Goal: Information Seeking & Learning: Learn about a topic

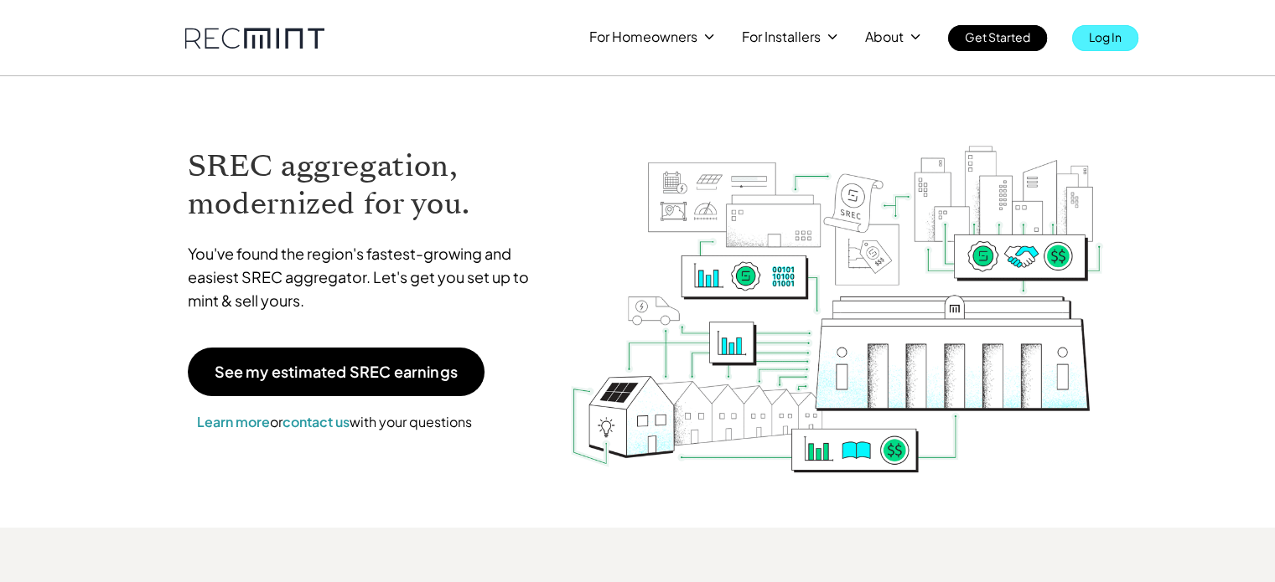
click at [1112, 33] on p "Log In" at bounding box center [1105, 36] width 33 height 23
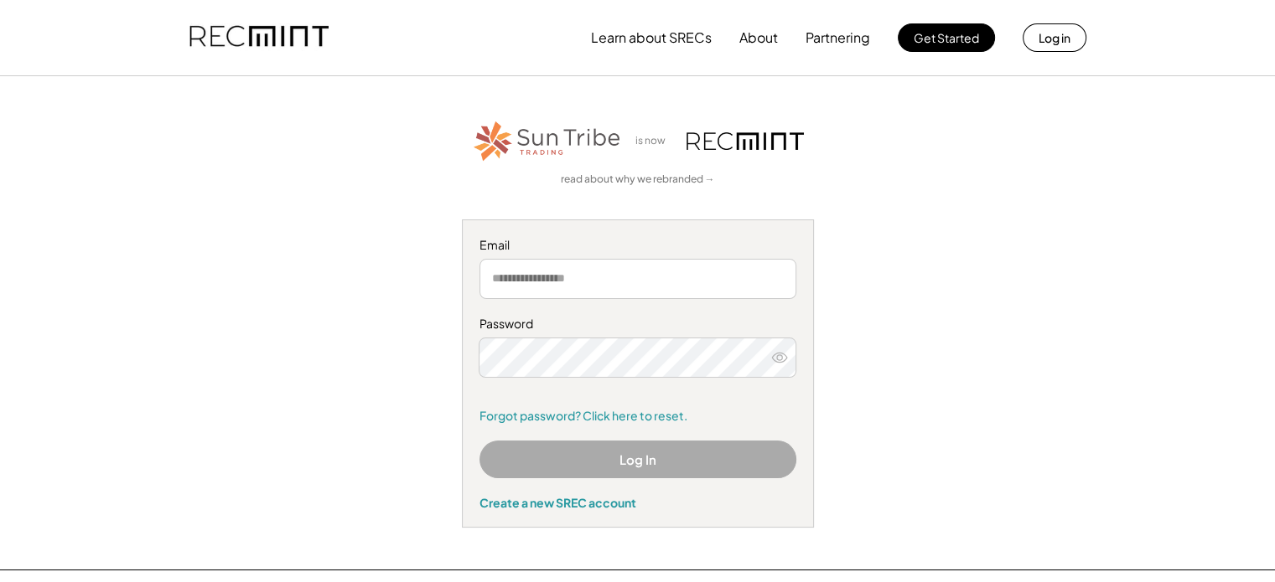
click at [634, 458] on button "Log In" at bounding box center [637, 460] width 317 height 38
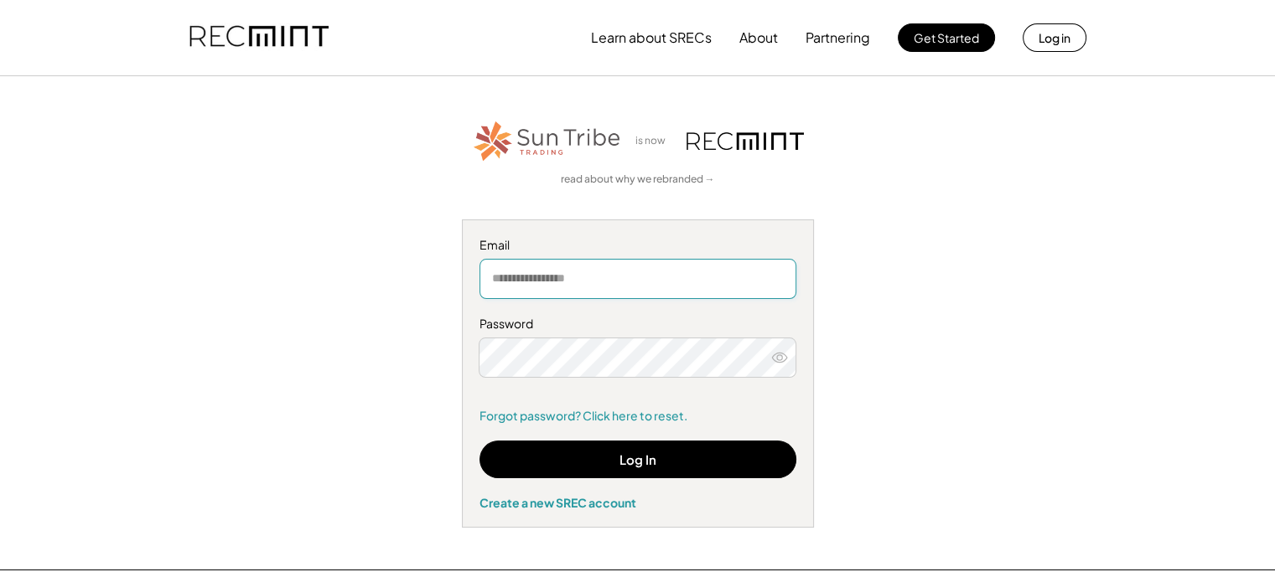
click at [521, 294] on input "email" at bounding box center [637, 279] width 317 height 40
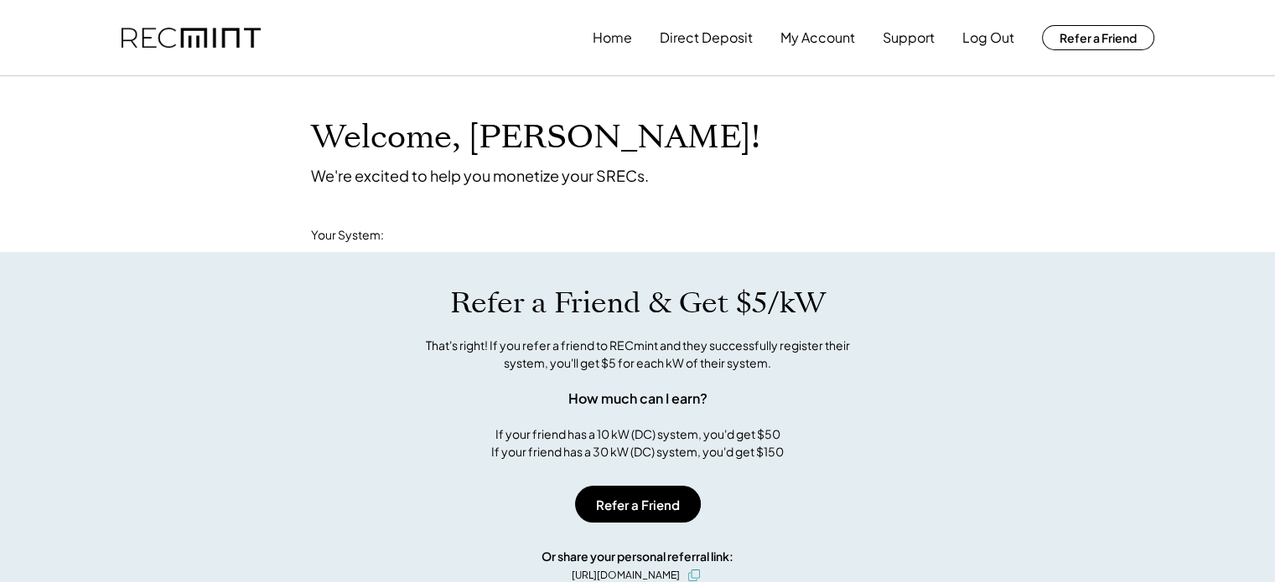
click at [512, 270] on div "Welcome, Sarah! We're excited to help you monetize your SRECs. Your System: You…" at bounding box center [637, 570] width 1275 height 989
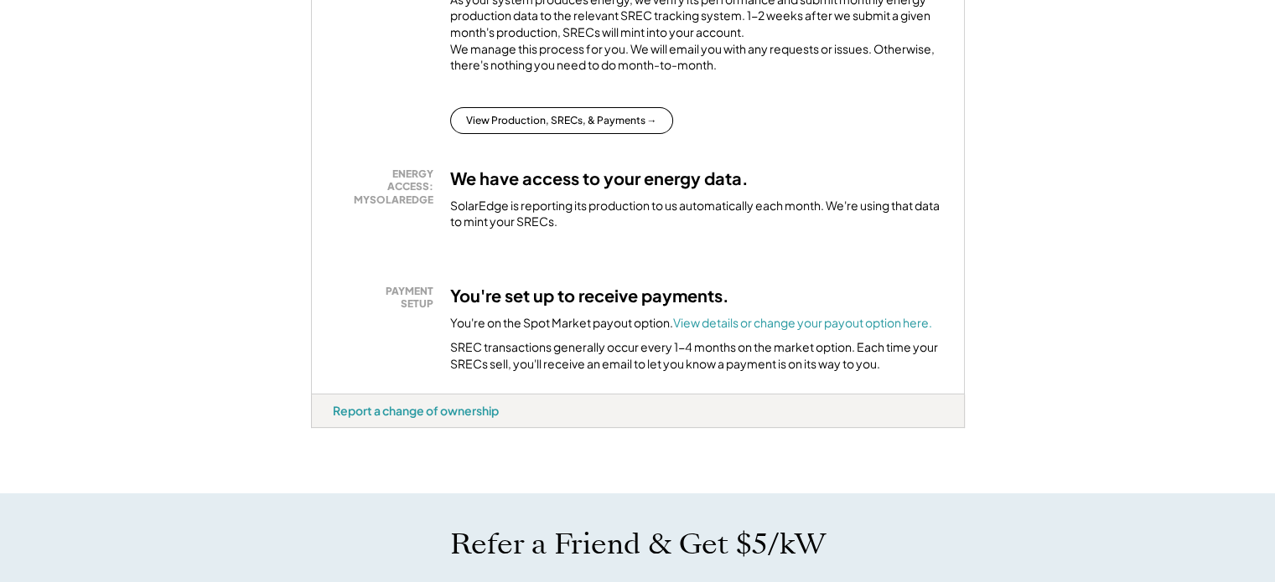
scroll to position [417, 0]
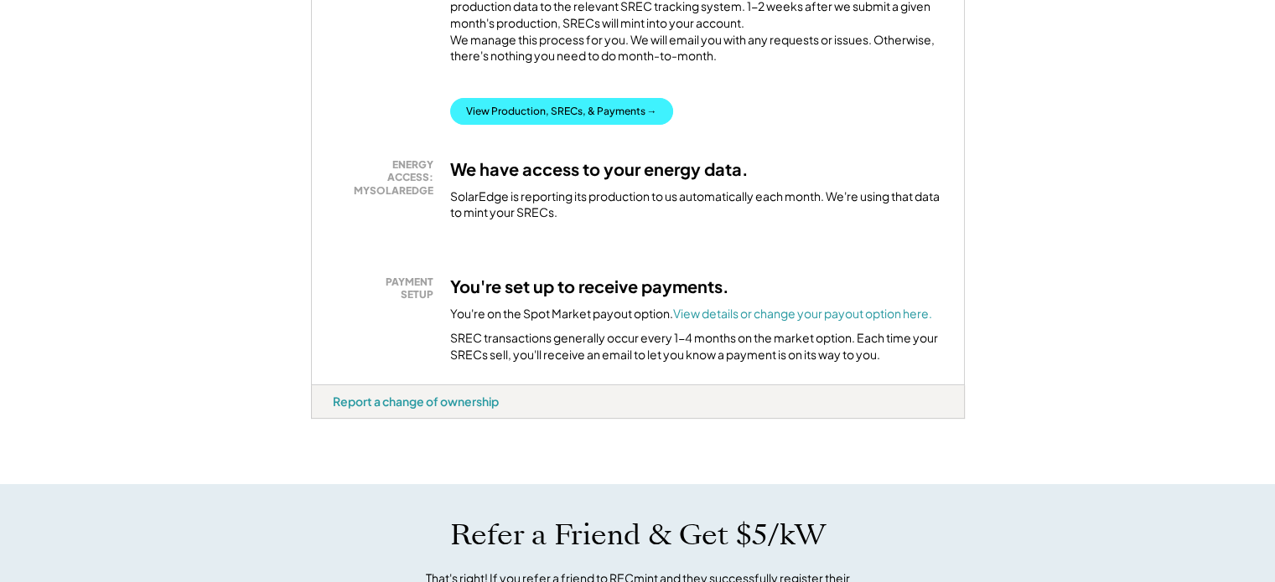
click at [600, 125] on button "View Production, SRECs, & Payments →" at bounding box center [561, 111] width 223 height 27
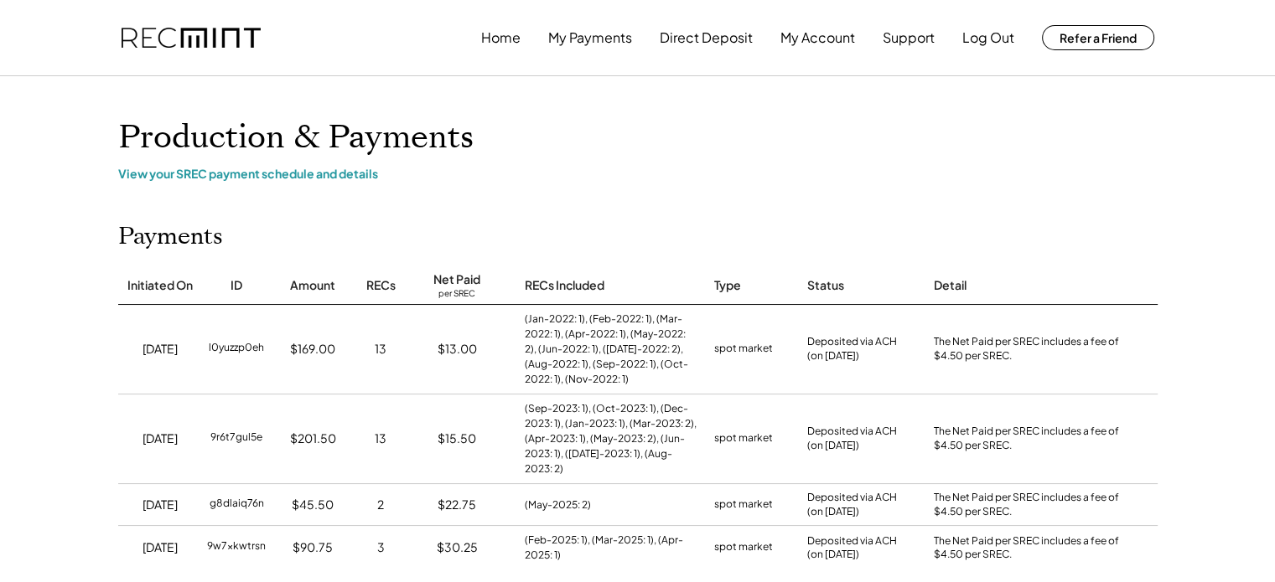
click at [600, 125] on h1 "Production & Payments" at bounding box center [637, 137] width 1039 height 39
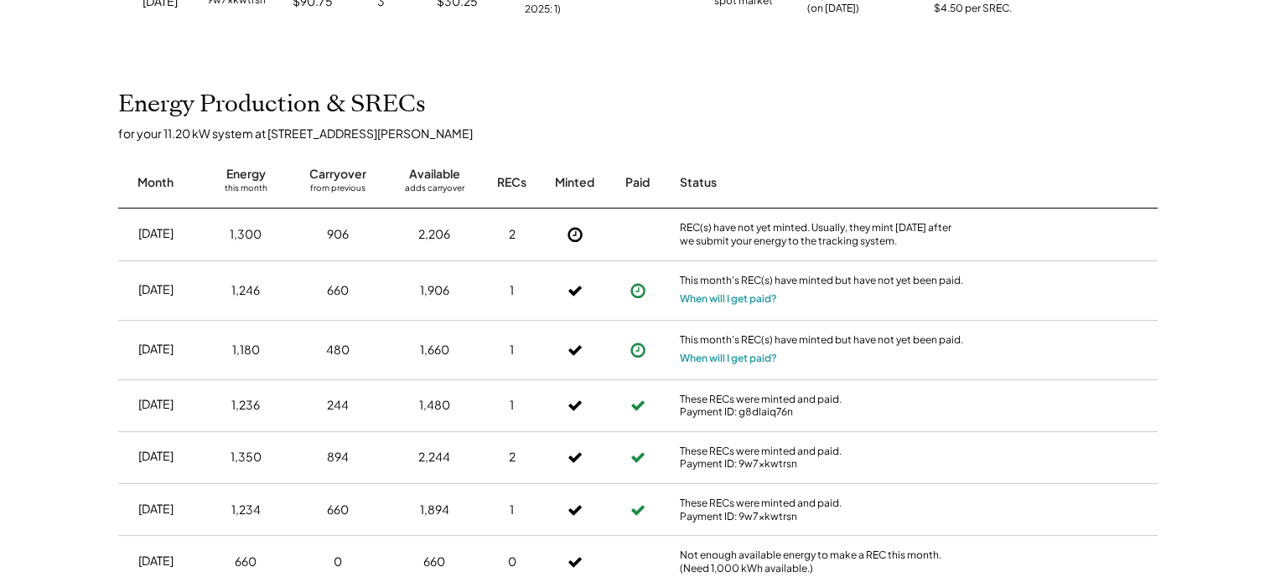
scroll to position [552, 0]
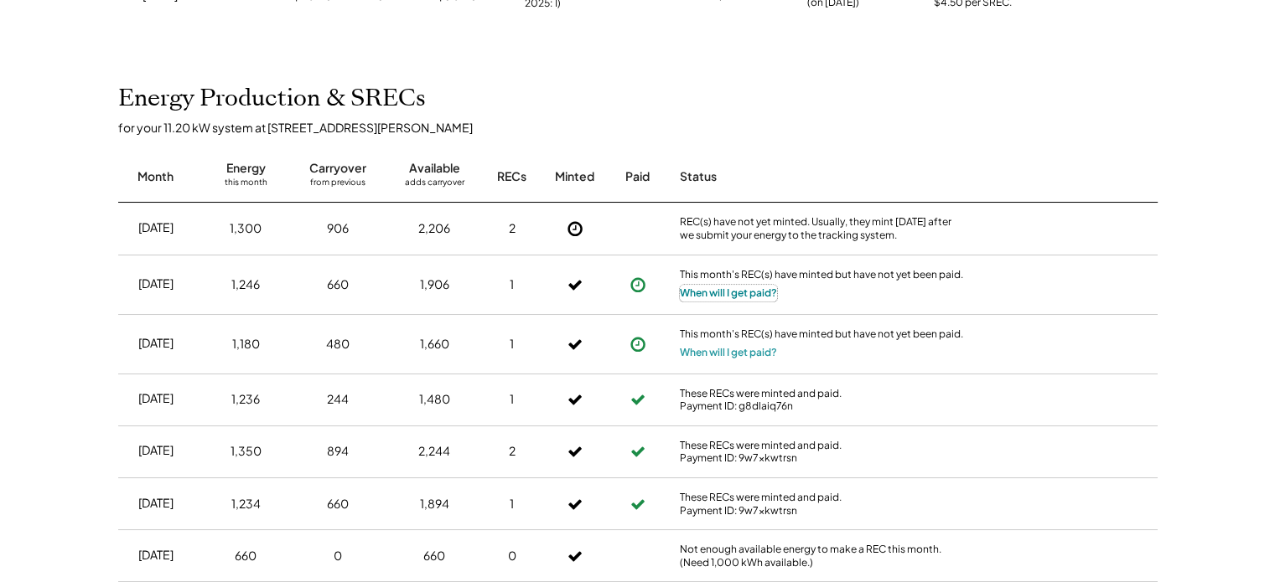
click at [743, 290] on button "When will I get paid?" at bounding box center [728, 293] width 97 height 17
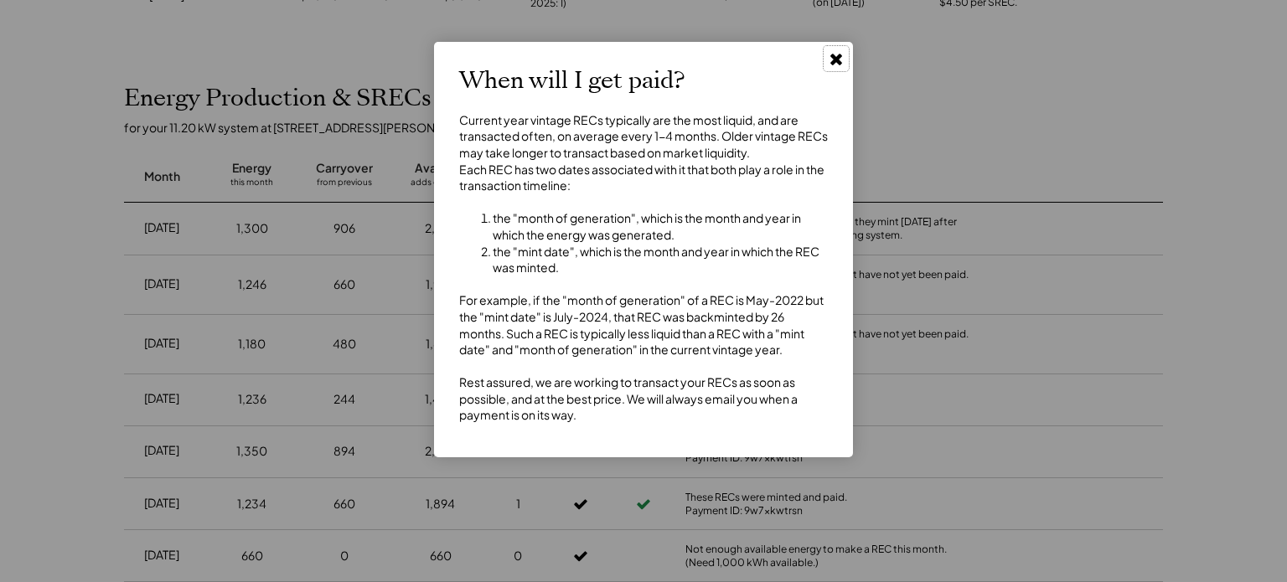
click at [835, 60] on use at bounding box center [837, 60] width 12 height 12
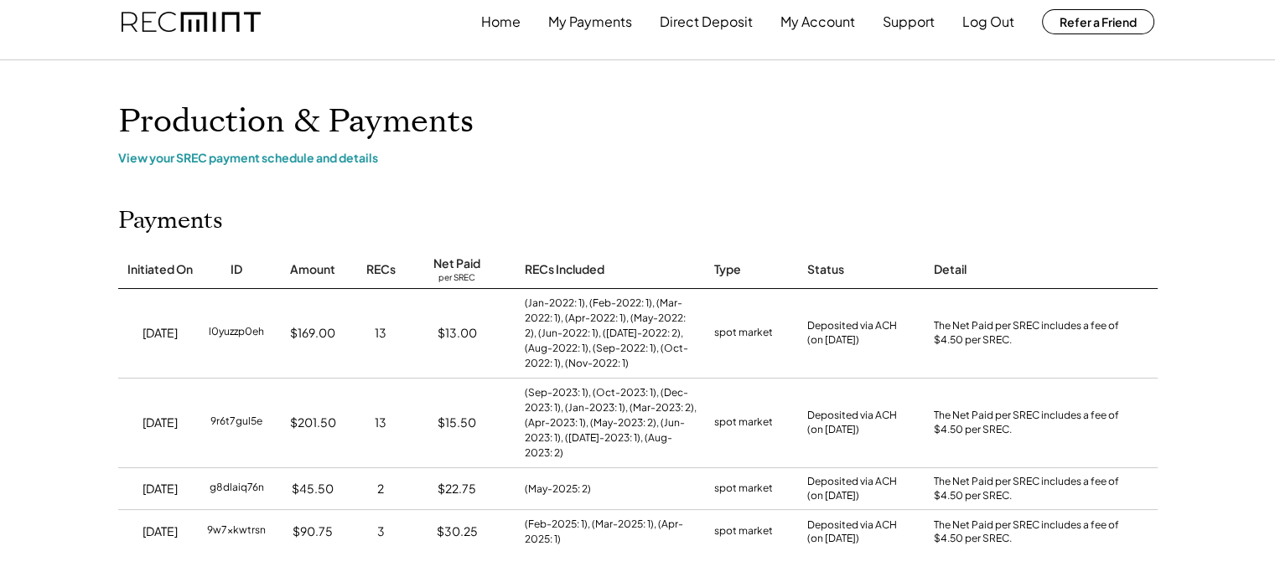
scroll to position [0, 0]
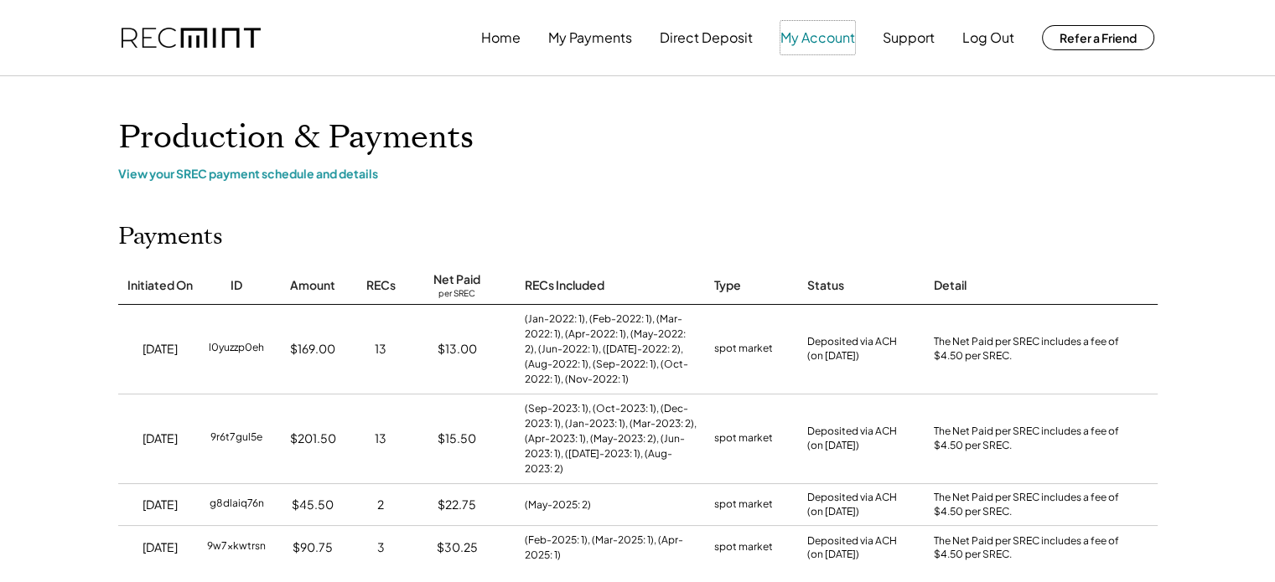
click at [820, 35] on button "My Account" at bounding box center [817, 38] width 75 height 34
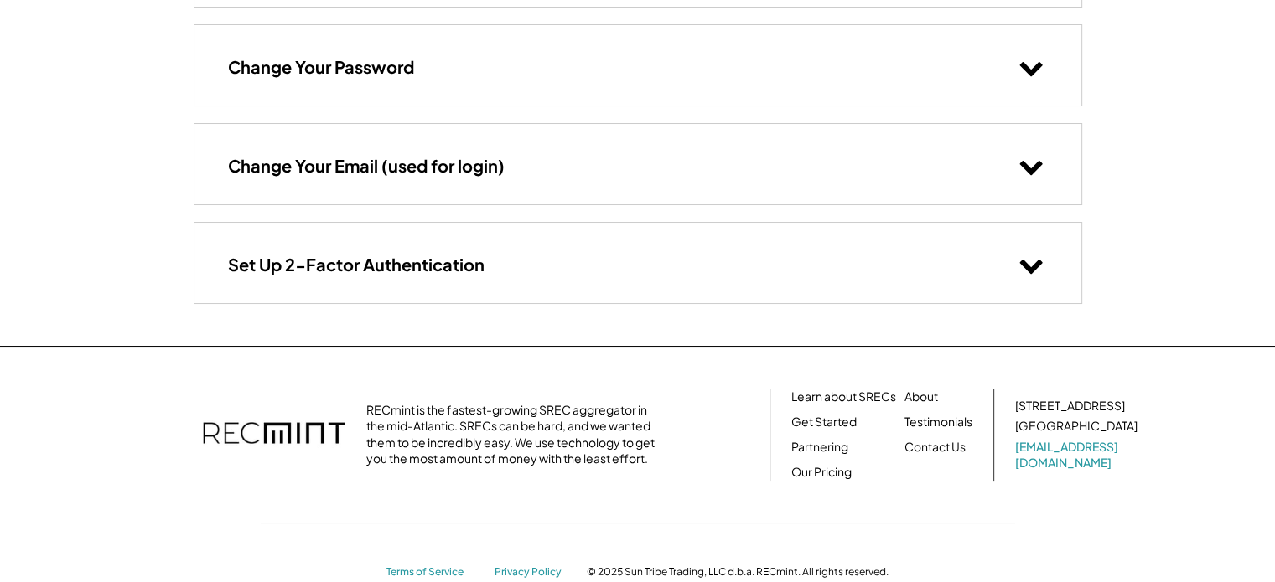
scroll to position [285, 0]
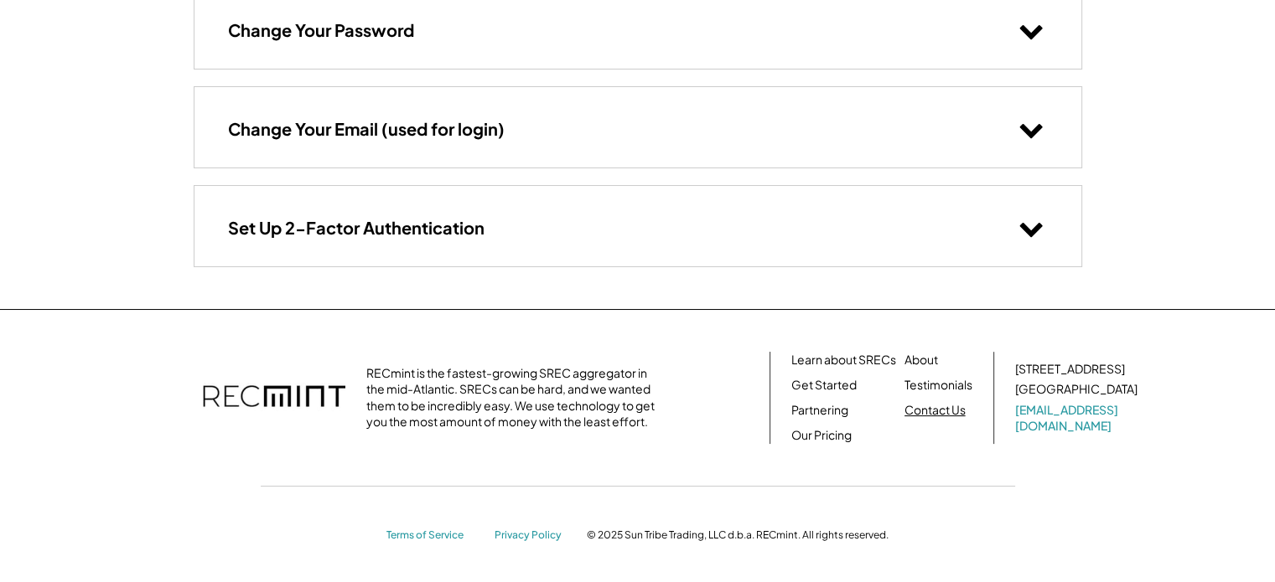
click at [919, 402] on link "Contact Us" at bounding box center [934, 410] width 61 height 17
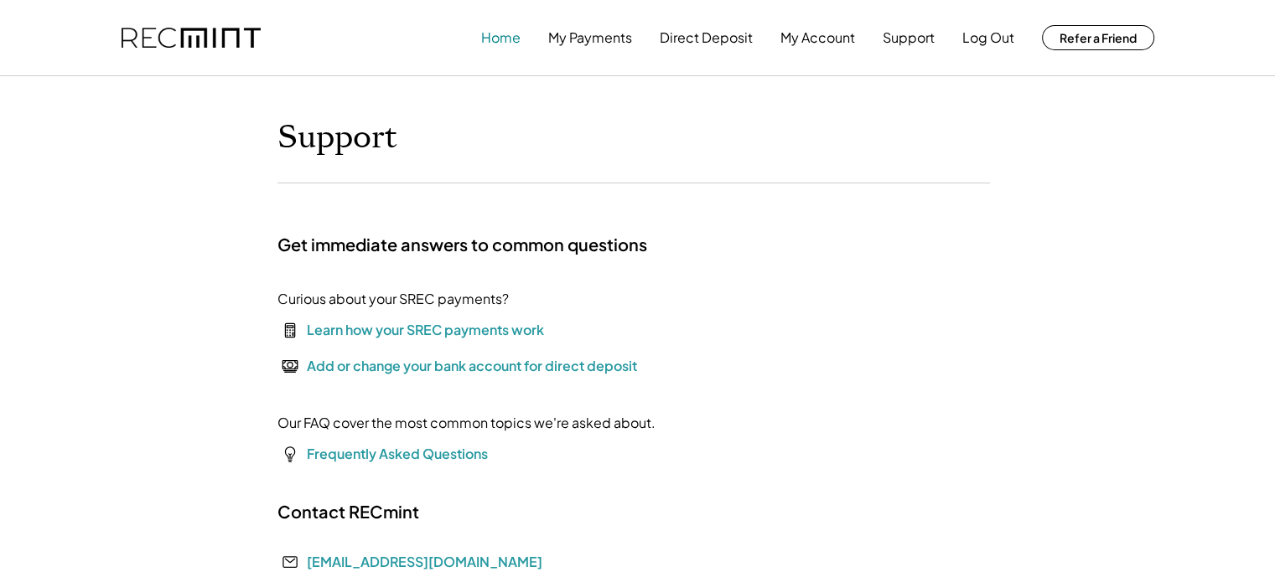
click at [494, 32] on button "Home" at bounding box center [500, 38] width 39 height 34
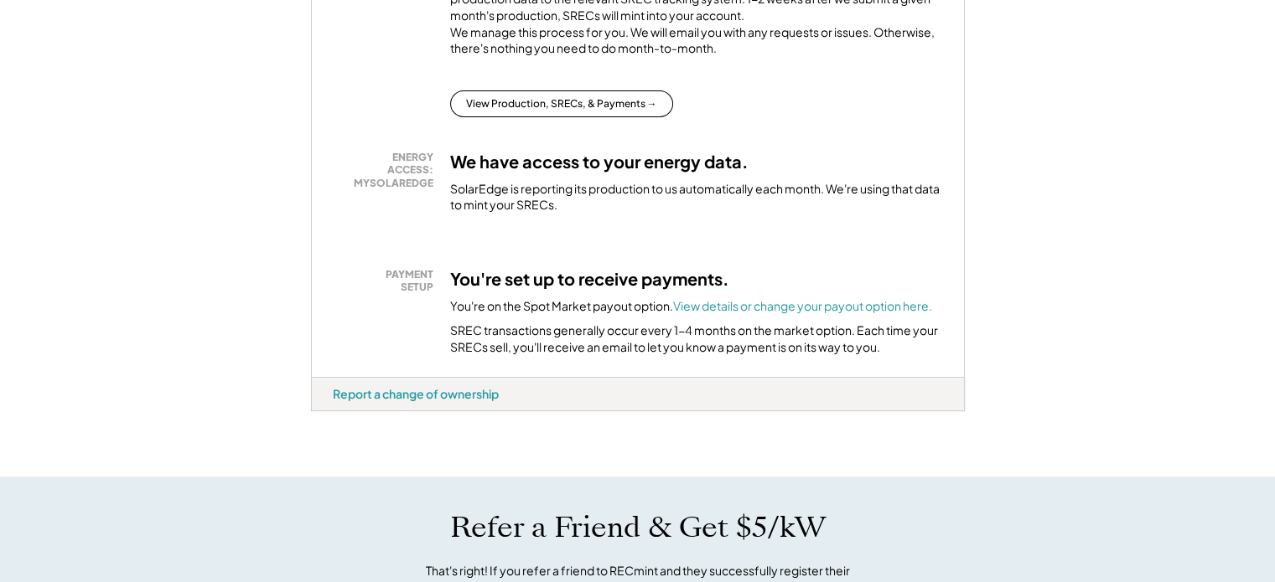
scroll to position [432, 0]
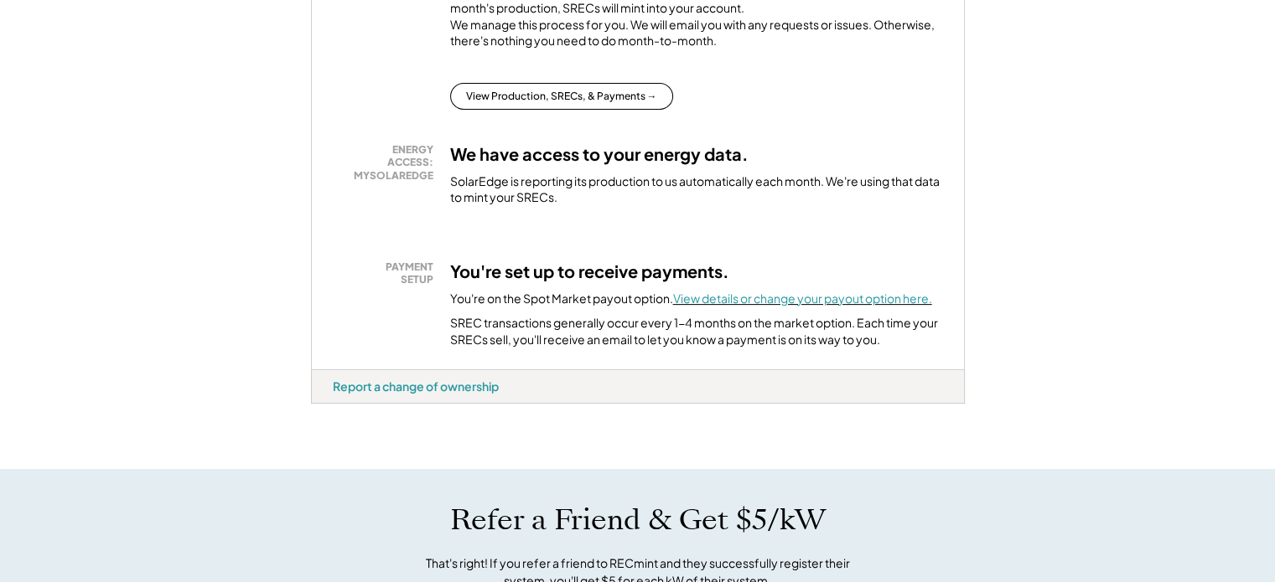
click at [877, 306] on font "View details or change your payout option here." at bounding box center [802, 298] width 259 height 15
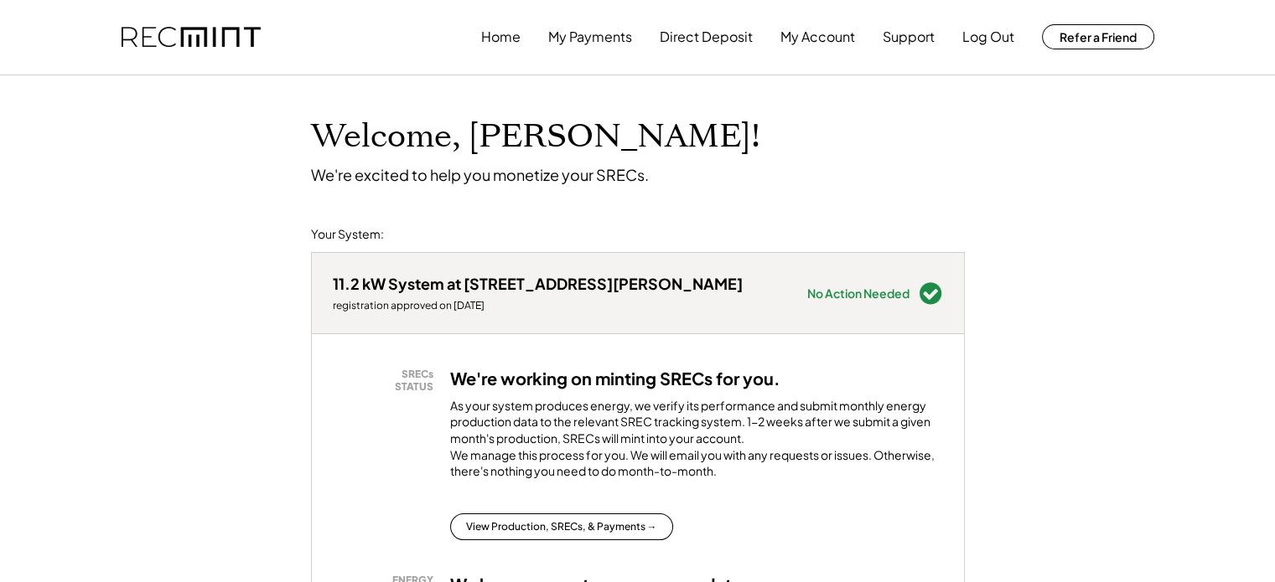
scroll to position [0, 0]
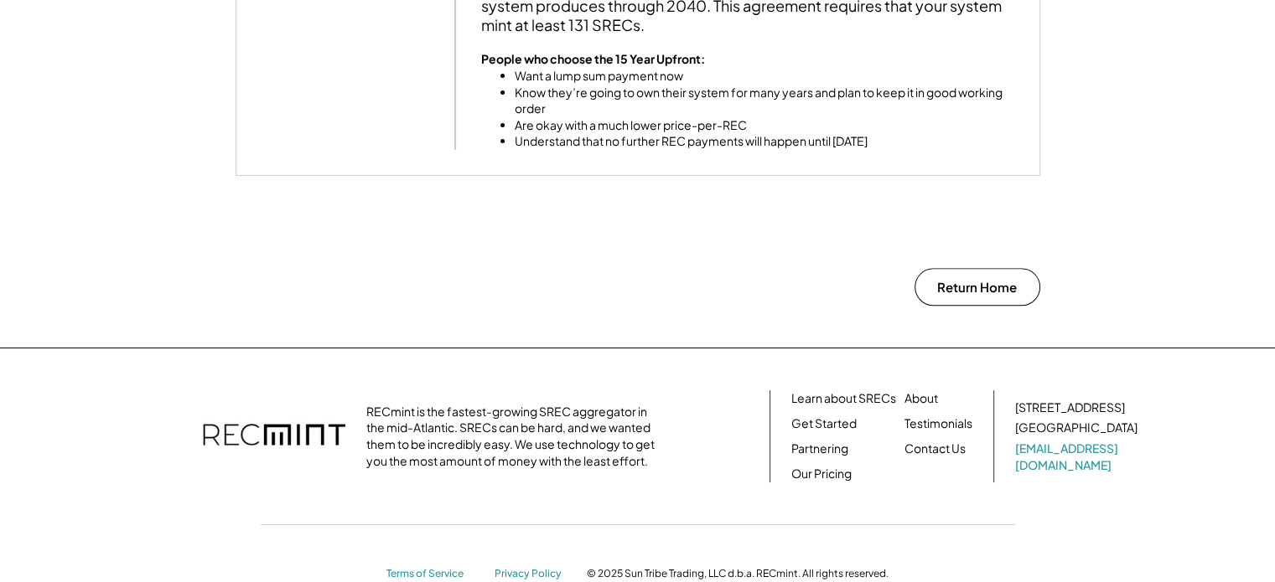
scroll to position [1668, 0]
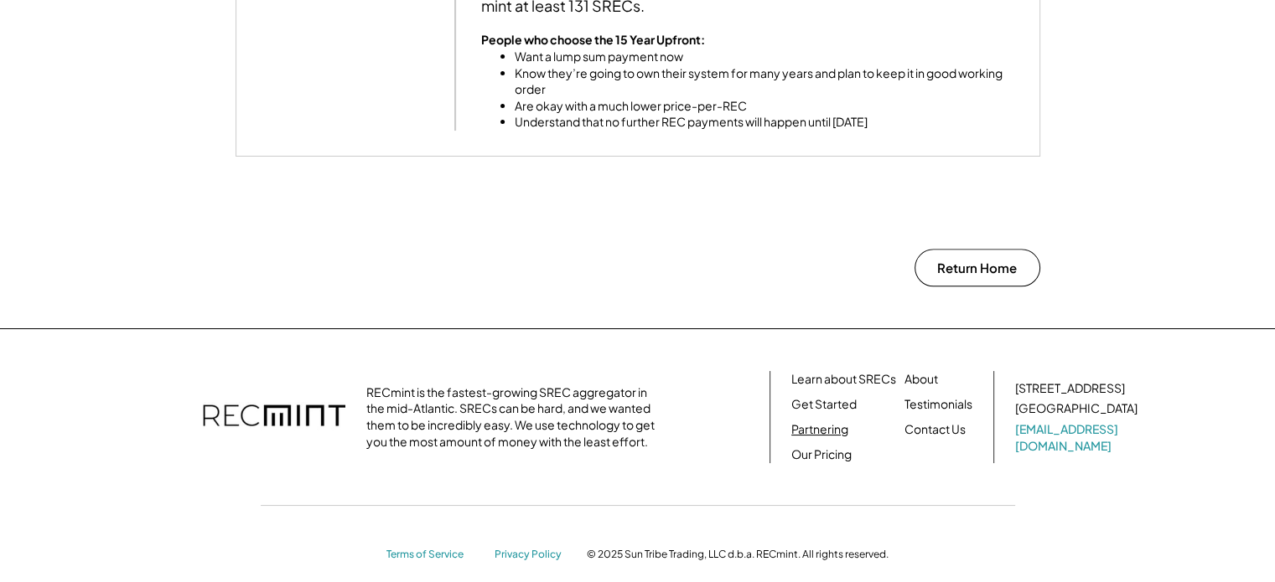
click at [811, 426] on link "Partnering" at bounding box center [819, 430] width 57 height 17
click at [825, 450] on link "Our Pricing" at bounding box center [821, 455] width 60 height 17
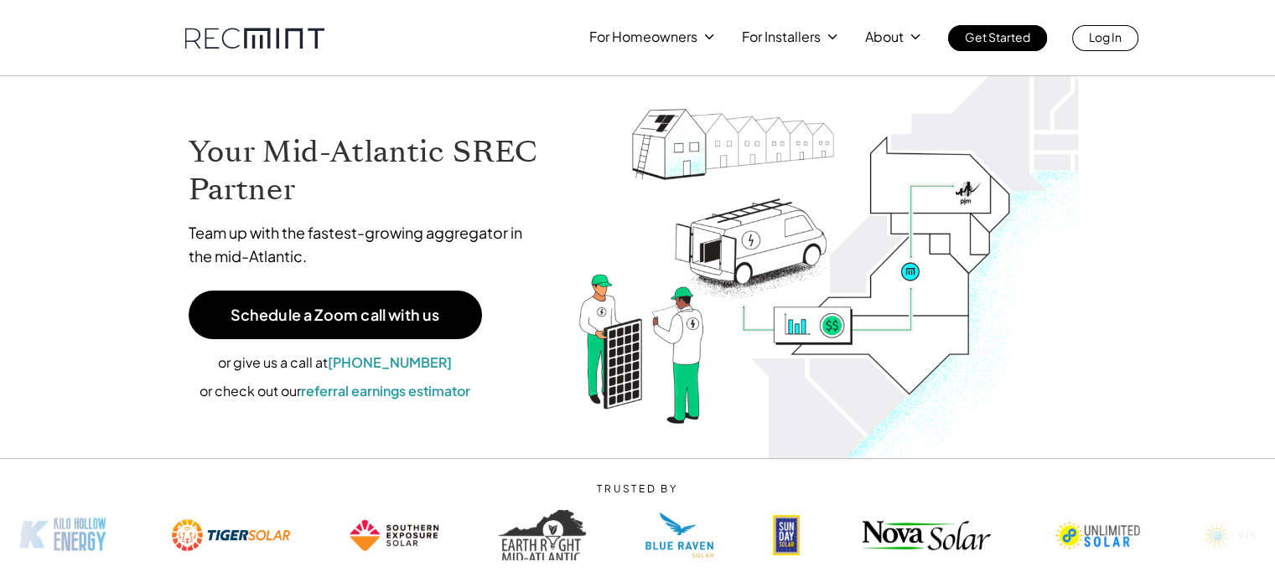
click at [706, 35] on polyline at bounding box center [710, 37] width 8 height 4
click at [708, 39] on polyline at bounding box center [710, 37] width 8 height 4
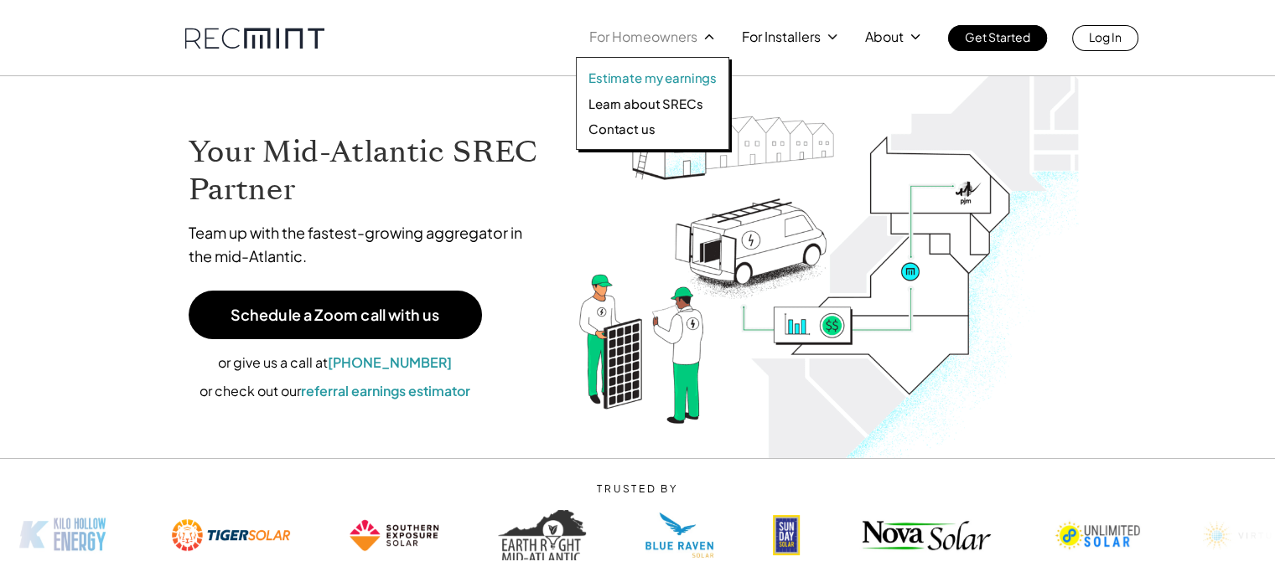
click at [593, 72] on p "Estimate my earnings" at bounding box center [652, 78] width 128 height 17
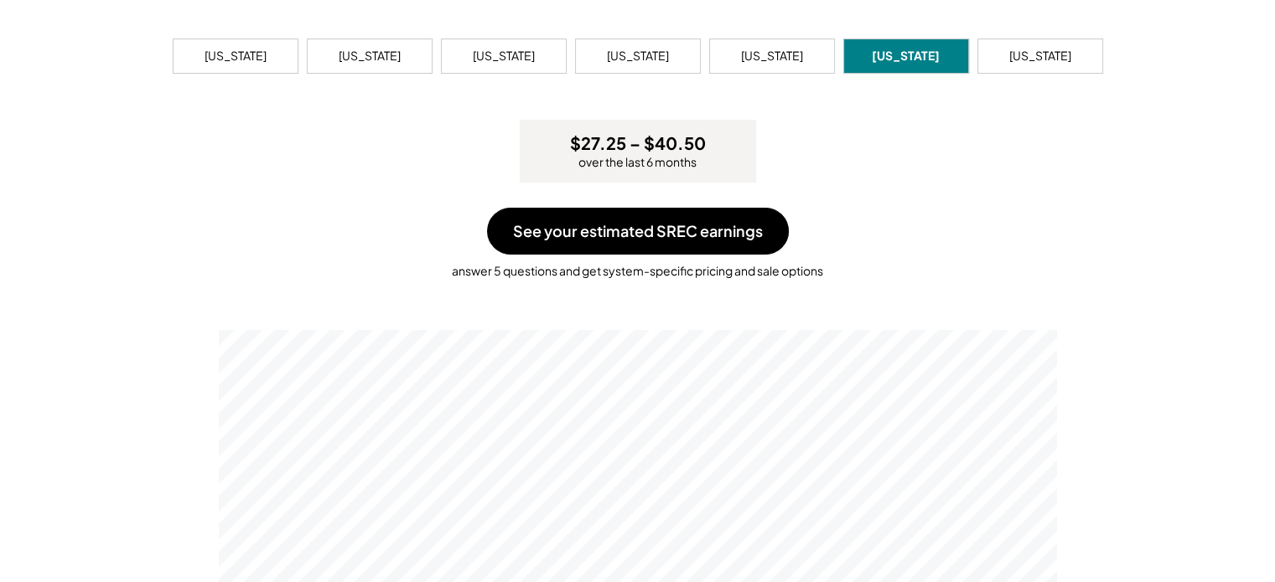
scroll to position [162, 0]
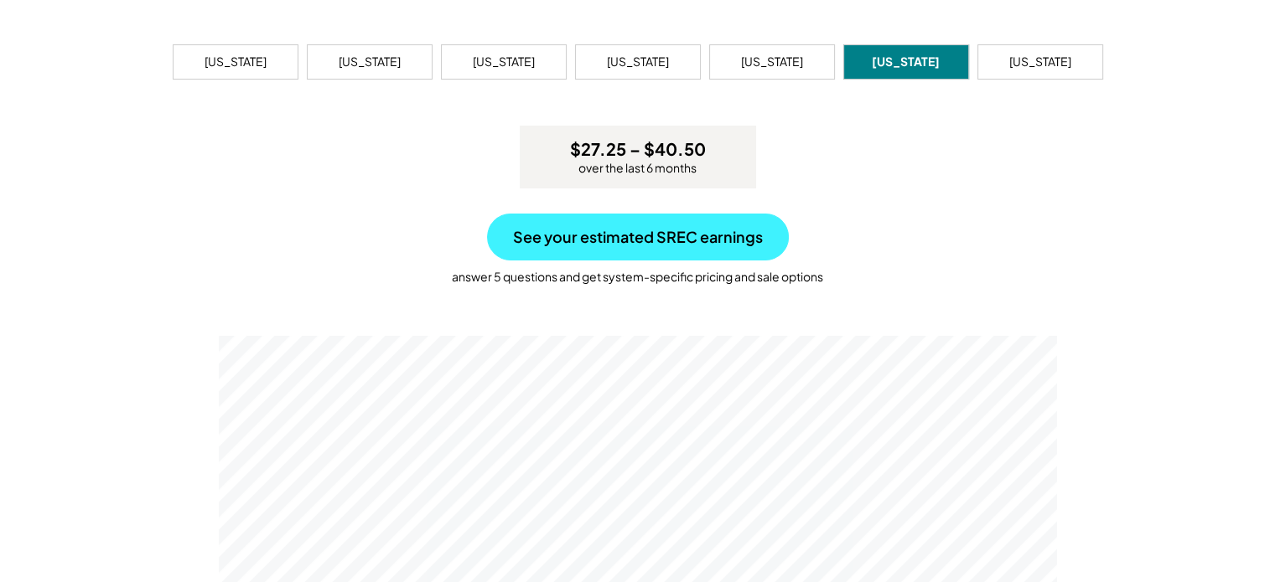
click at [603, 223] on button "See your estimated SREC earnings" at bounding box center [638, 237] width 302 height 47
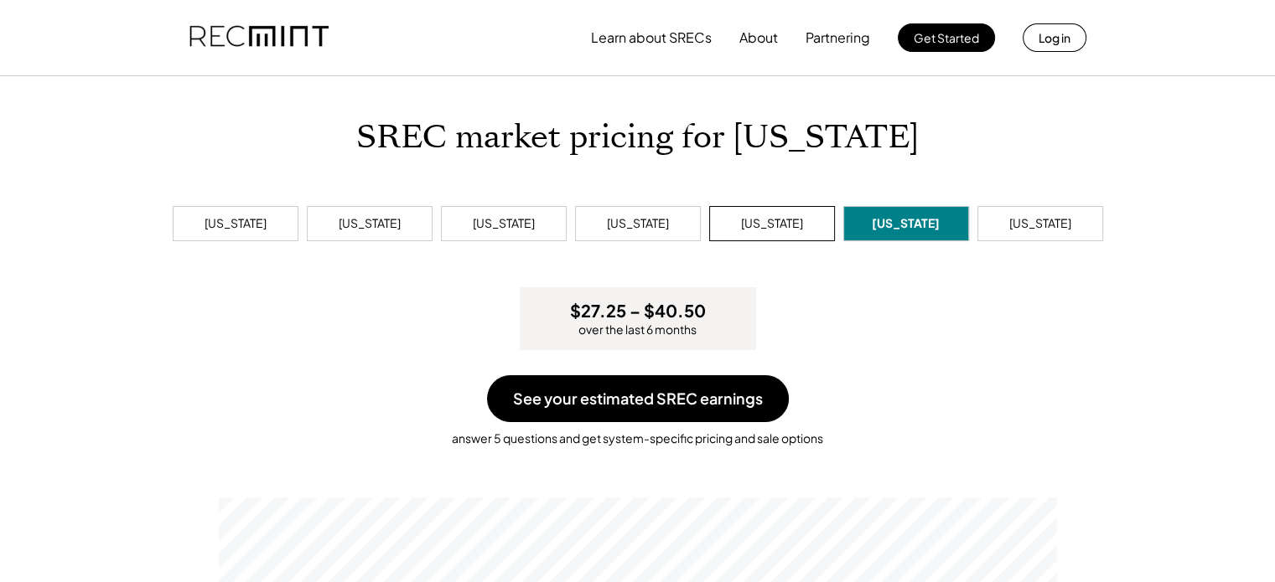
click at [770, 223] on div "[US_STATE]" at bounding box center [772, 223] width 62 height 17
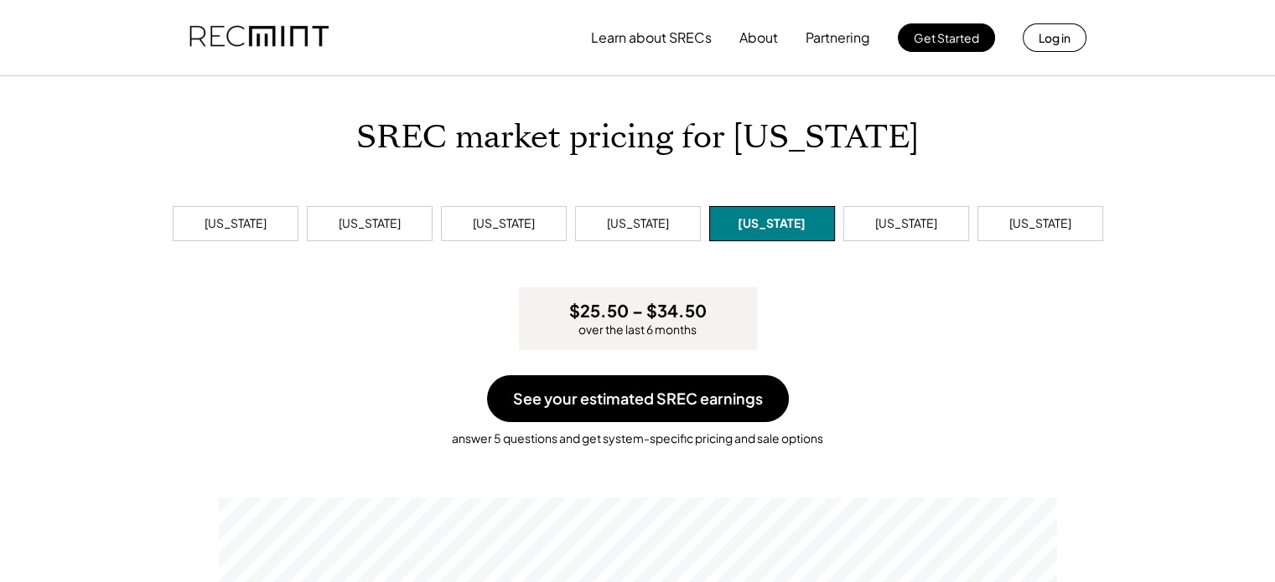
scroll to position [318, 838]
click at [340, 225] on div "[US_STATE]" at bounding box center [370, 223] width 62 height 17
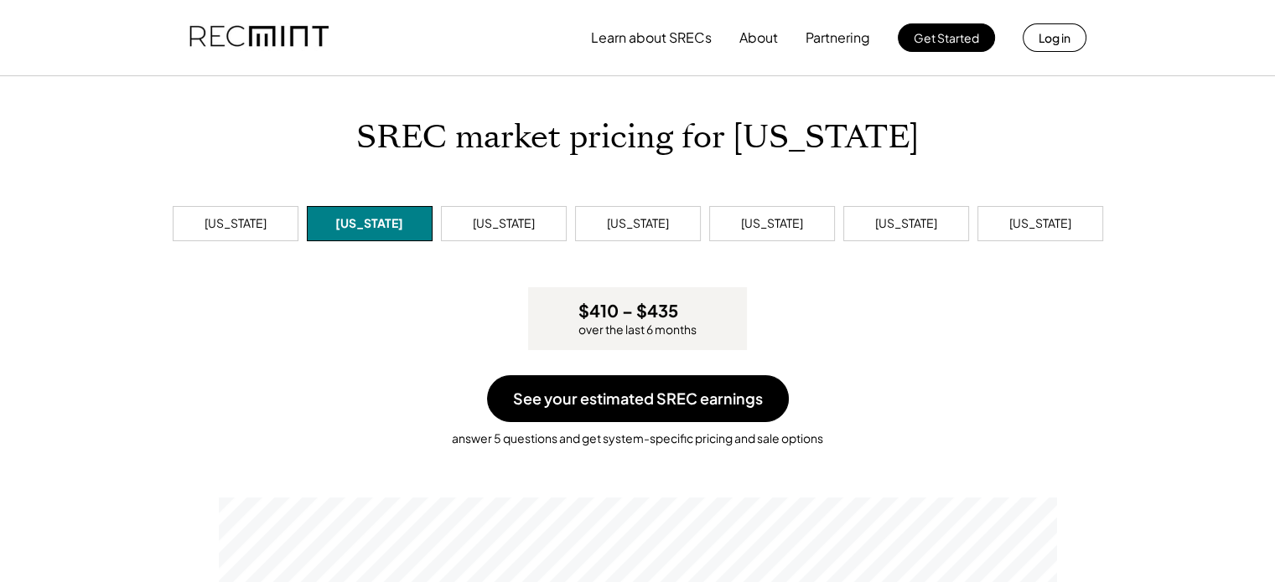
scroll to position [318, 838]
click at [525, 222] on div "[US_STATE]" at bounding box center [504, 223] width 62 height 17
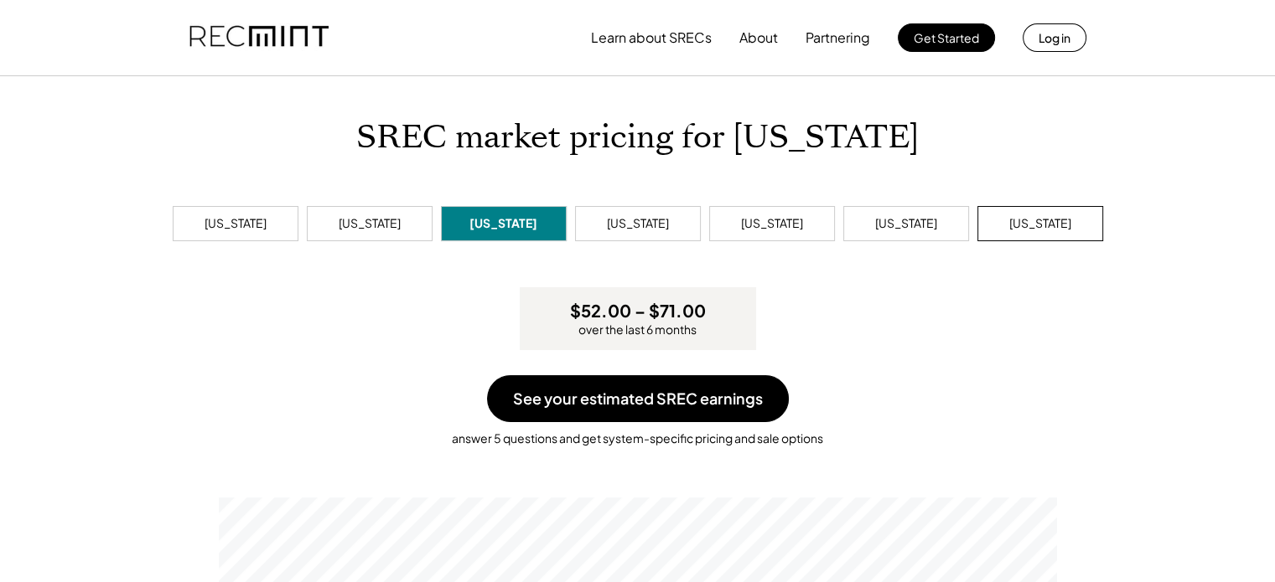
scroll to position [318, 838]
click at [1024, 220] on div "[US_STATE]" at bounding box center [1040, 223] width 62 height 17
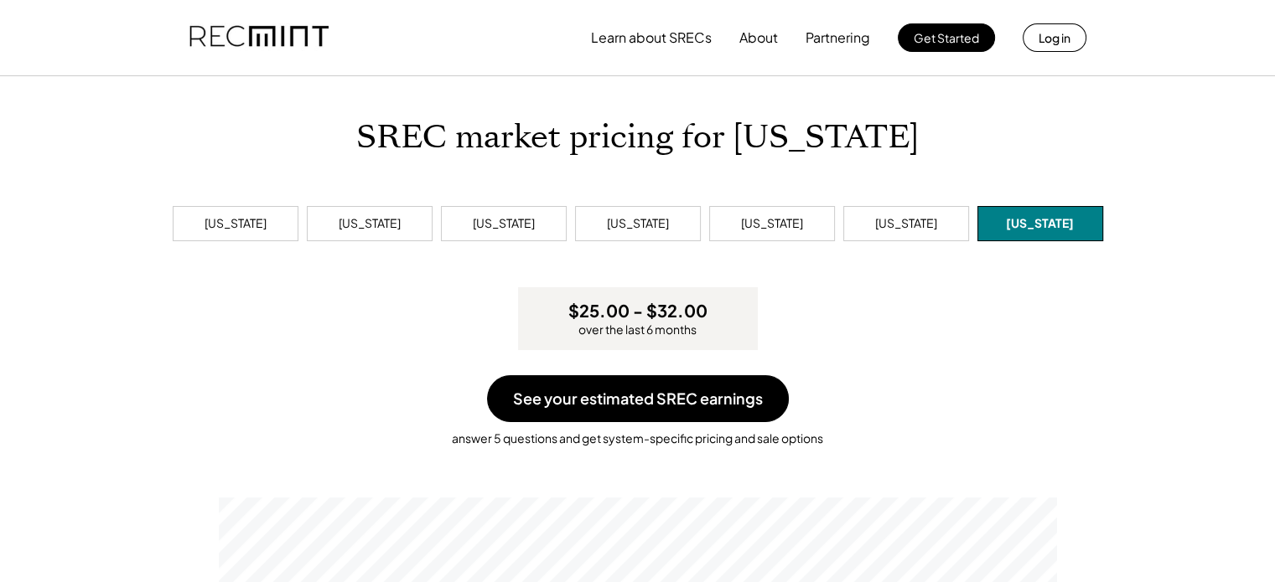
scroll to position [318, 838]
click at [924, 228] on div "[US_STATE]" at bounding box center [906, 223] width 62 height 17
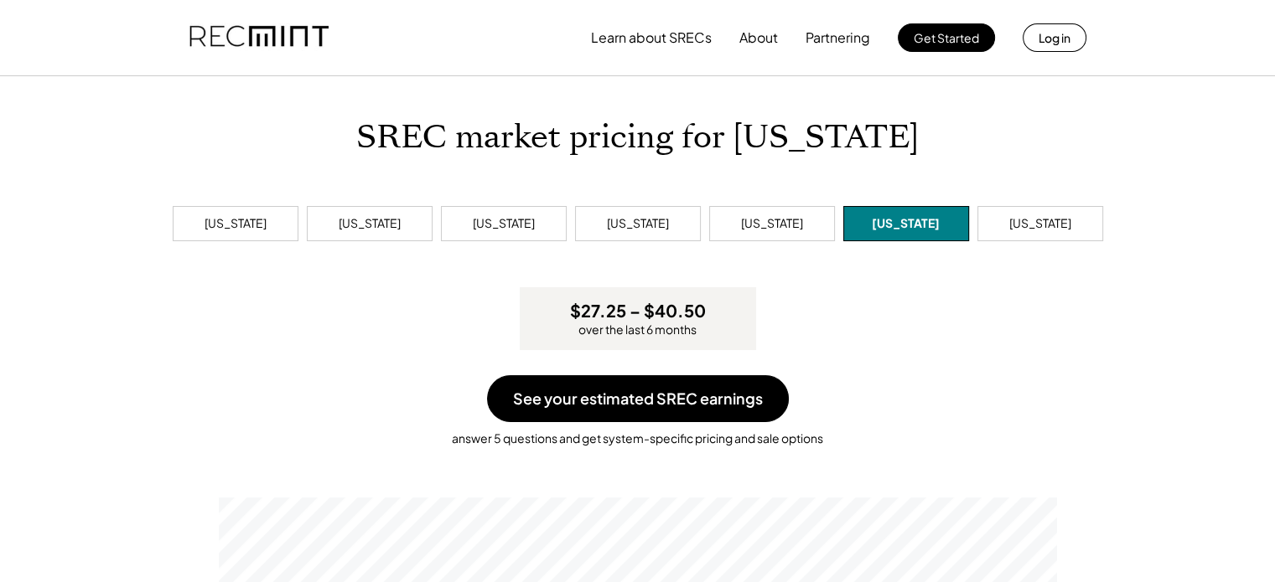
scroll to position [318, 838]
click at [791, 217] on div "[US_STATE]" at bounding box center [772, 223] width 62 height 17
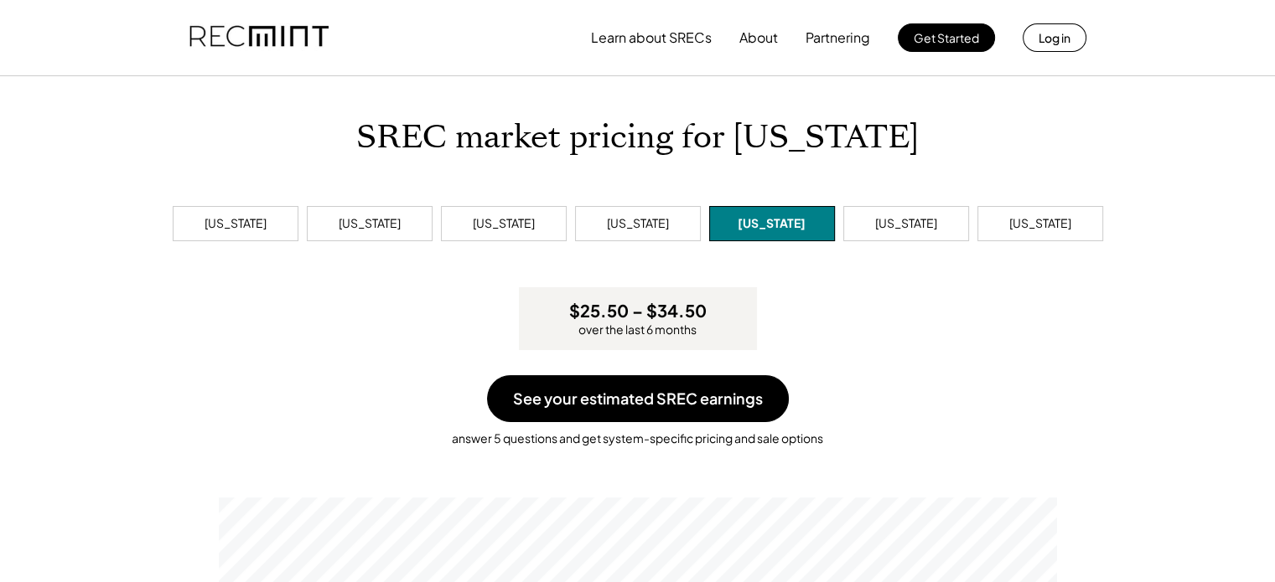
scroll to position [318, 838]
click at [634, 214] on div "[US_STATE]" at bounding box center [638, 223] width 126 height 35
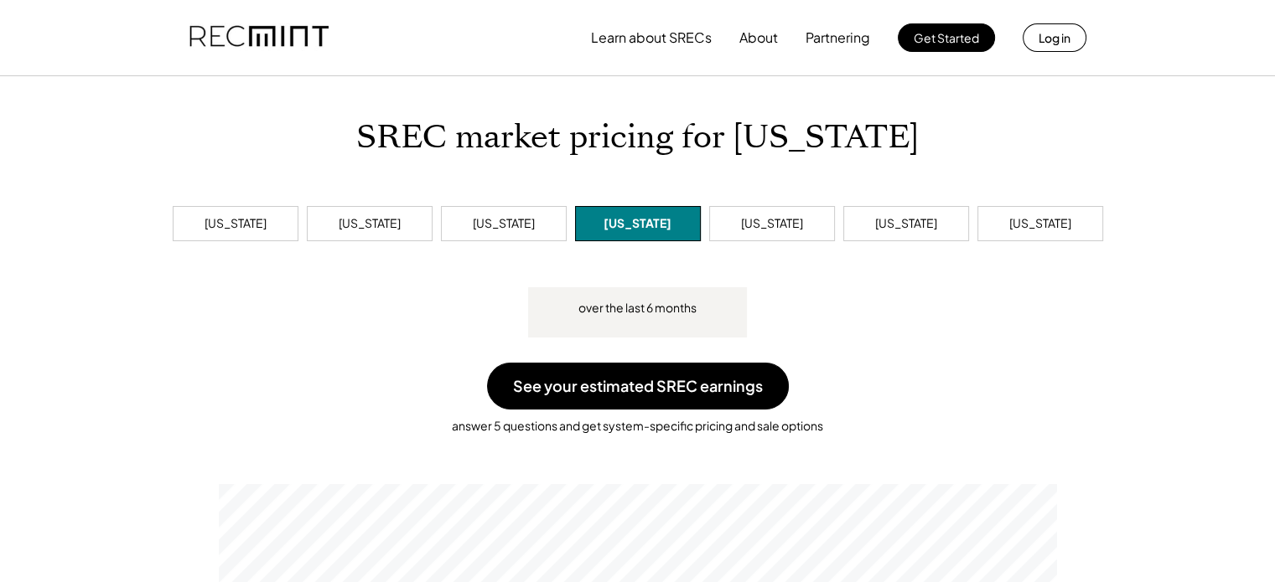
scroll to position [318, 838]
click at [634, 226] on div "[US_STATE]" at bounding box center [637, 223] width 68 height 17
click at [196, 229] on div "[US_STATE]" at bounding box center [236, 223] width 126 height 35
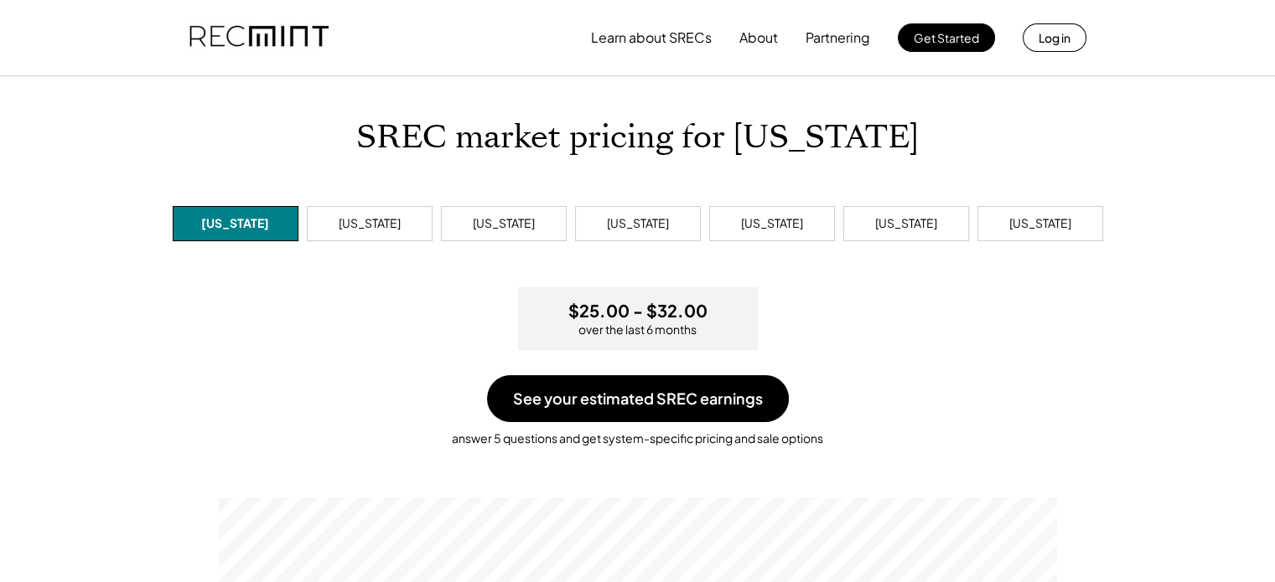
scroll to position [318, 838]
click at [909, 228] on div "[US_STATE]" at bounding box center [906, 223] width 62 height 17
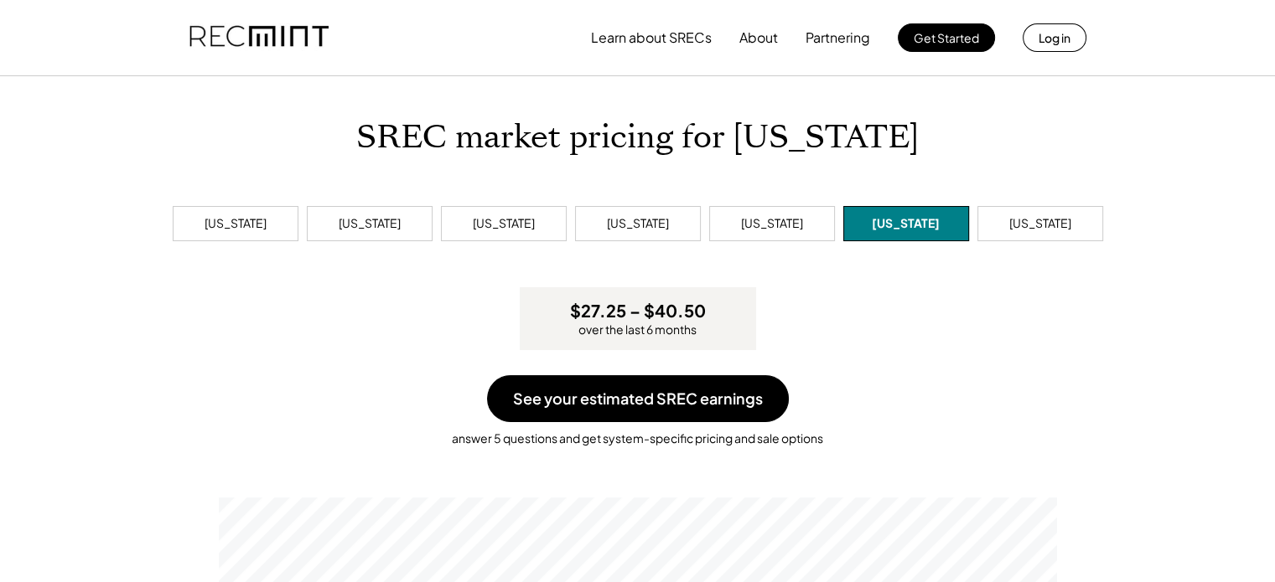
scroll to position [318, 838]
